Goal: Task Accomplishment & Management: Complete application form

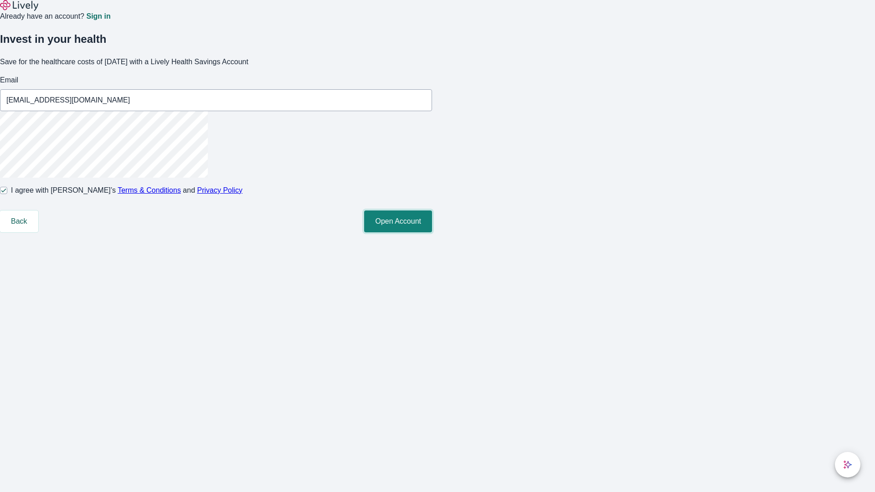
click at [432, 232] on button "Open Account" at bounding box center [398, 221] width 68 height 22
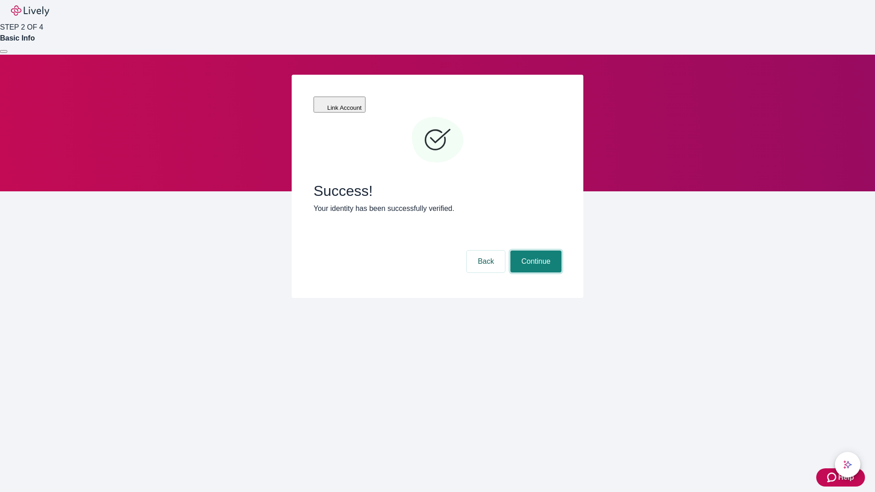
click at [534, 251] on button "Continue" at bounding box center [535, 262] width 51 height 22
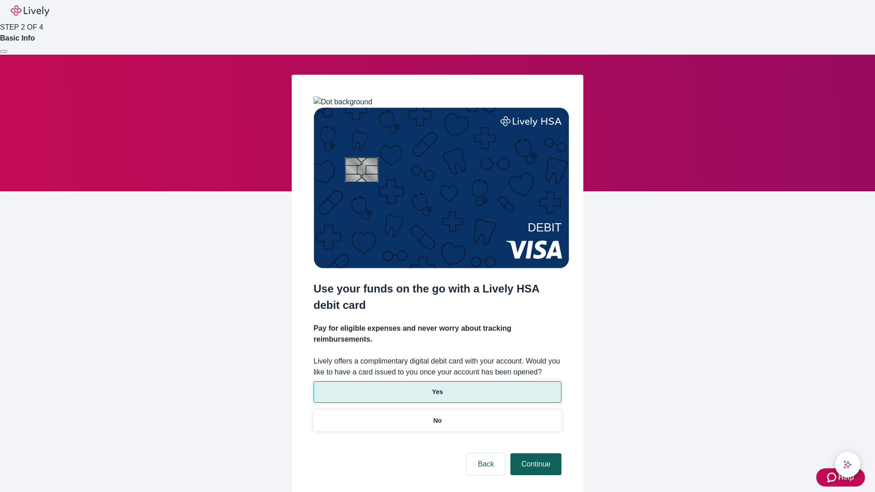
click at [437, 387] on p "Yes" at bounding box center [437, 392] width 11 height 10
click at [534, 453] on button "Continue" at bounding box center [535, 464] width 51 height 22
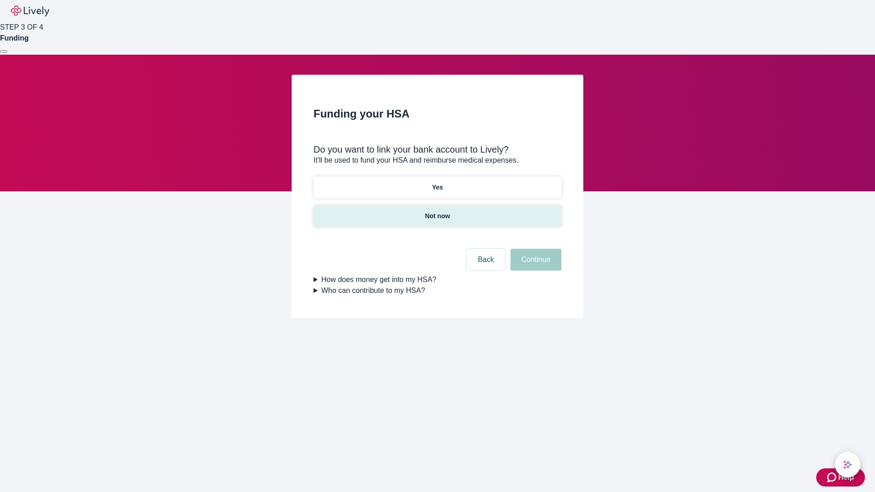
click at [437, 211] on p "Not now" at bounding box center [437, 216] width 25 height 10
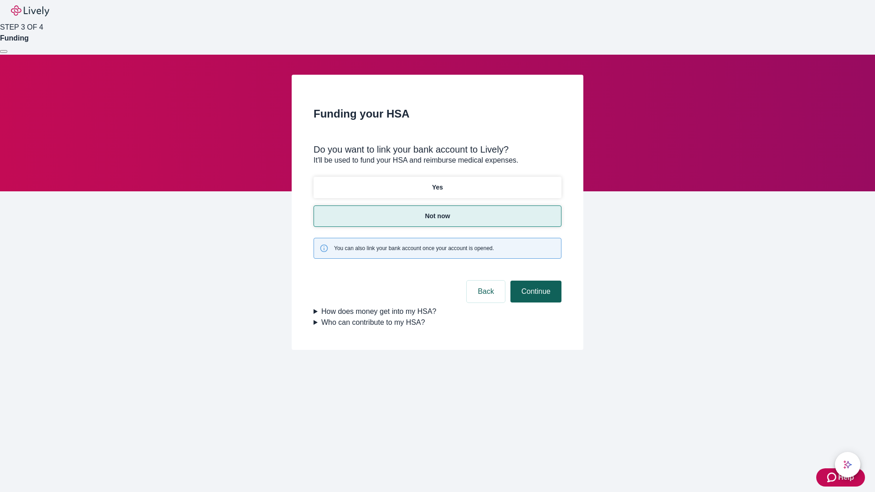
click at [534, 281] on button "Continue" at bounding box center [535, 292] width 51 height 22
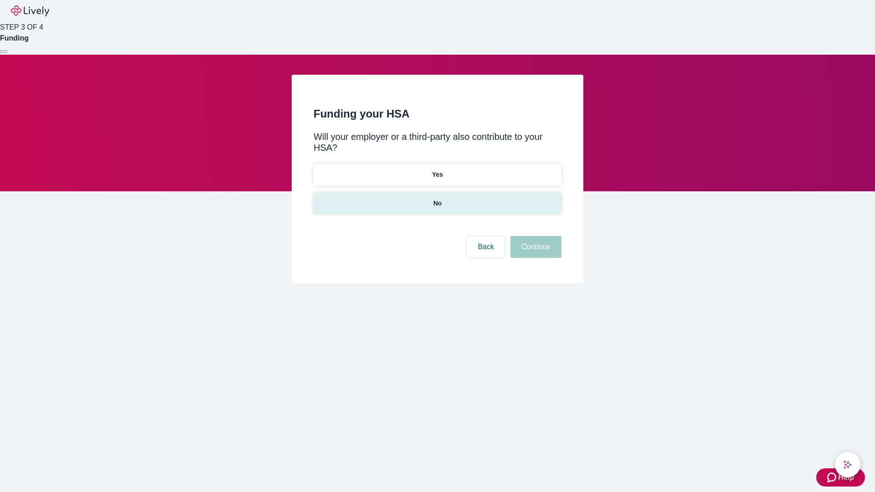
click at [437, 199] on p "No" at bounding box center [437, 204] width 9 height 10
click at [534, 236] on button "Continue" at bounding box center [535, 247] width 51 height 22
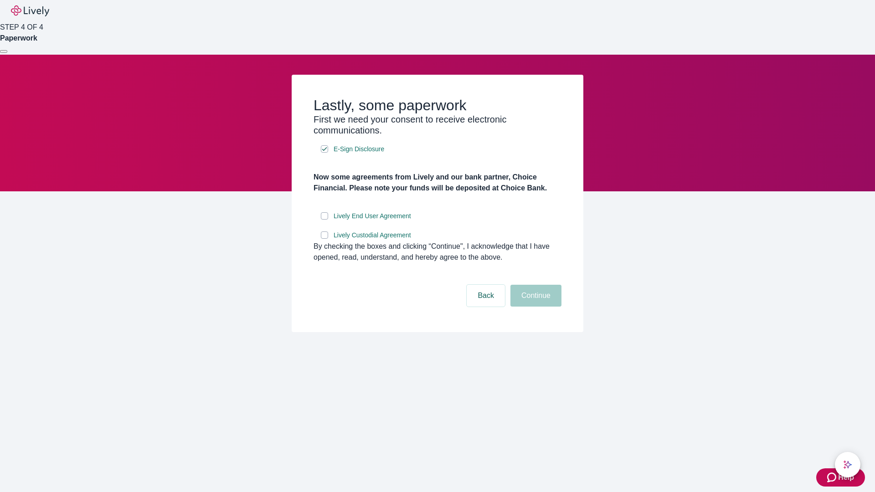
click at [324, 220] on input "Lively End User Agreement" at bounding box center [324, 215] width 7 height 7
checkbox input "true"
click at [324, 239] on input "Lively Custodial Agreement" at bounding box center [324, 234] width 7 height 7
checkbox input "true"
click at [534, 307] on button "Continue" at bounding box center [535, 296] width 51 height 22
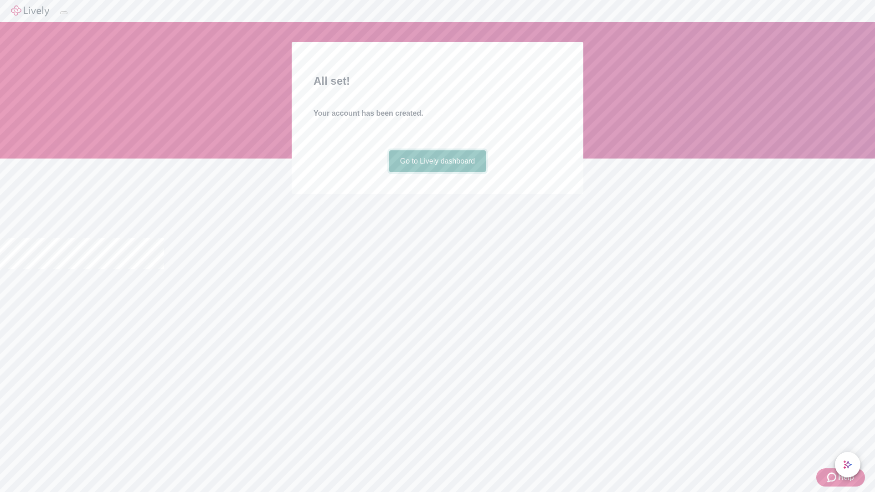
click at [437, 172] on link "Go to Lively dashboard" at bounding box center [437, 161] width 97 height 22
